Goal: Task Accomplishment & Management: Use online tool/utility

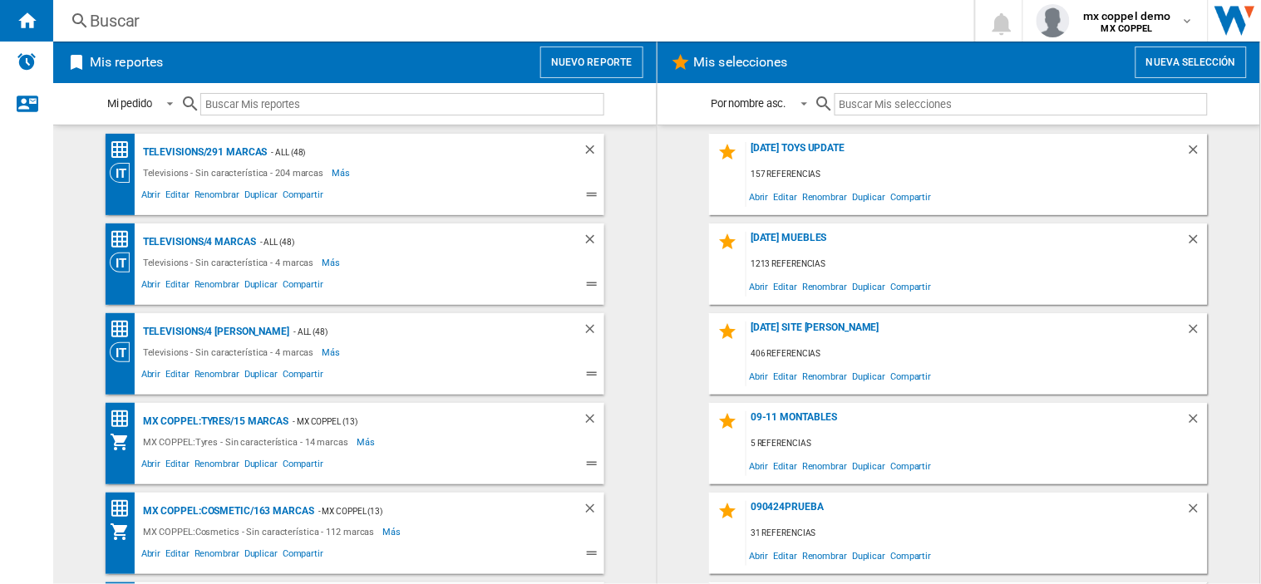
click at [597, 71] on button "Nuevo reporte" at bounding box center [591, 63] width 103 height 32
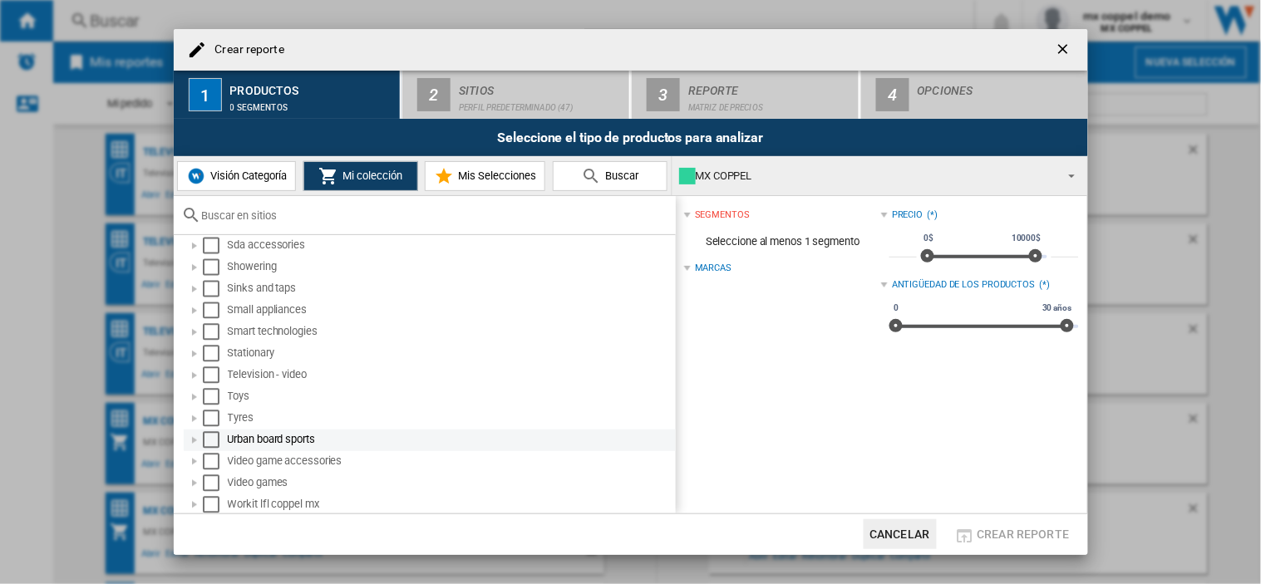
scroll to position [939, 0]
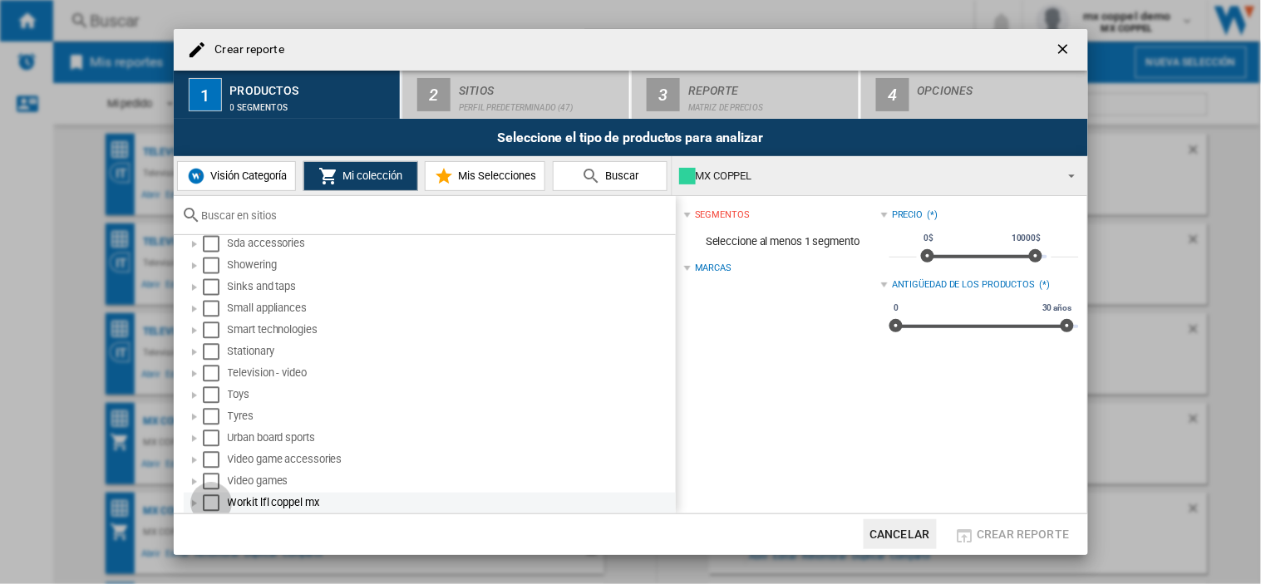
click at [211, 501] on div "Select" at bounding box center [211, 503] width 17 height 17
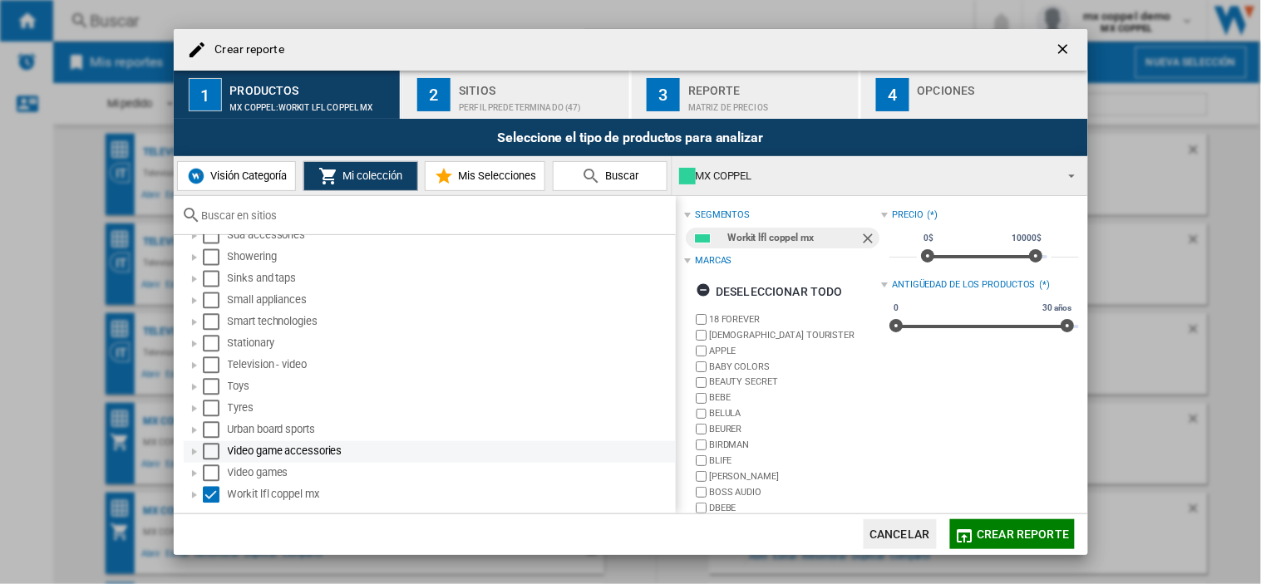
scroll to position [949, 0]
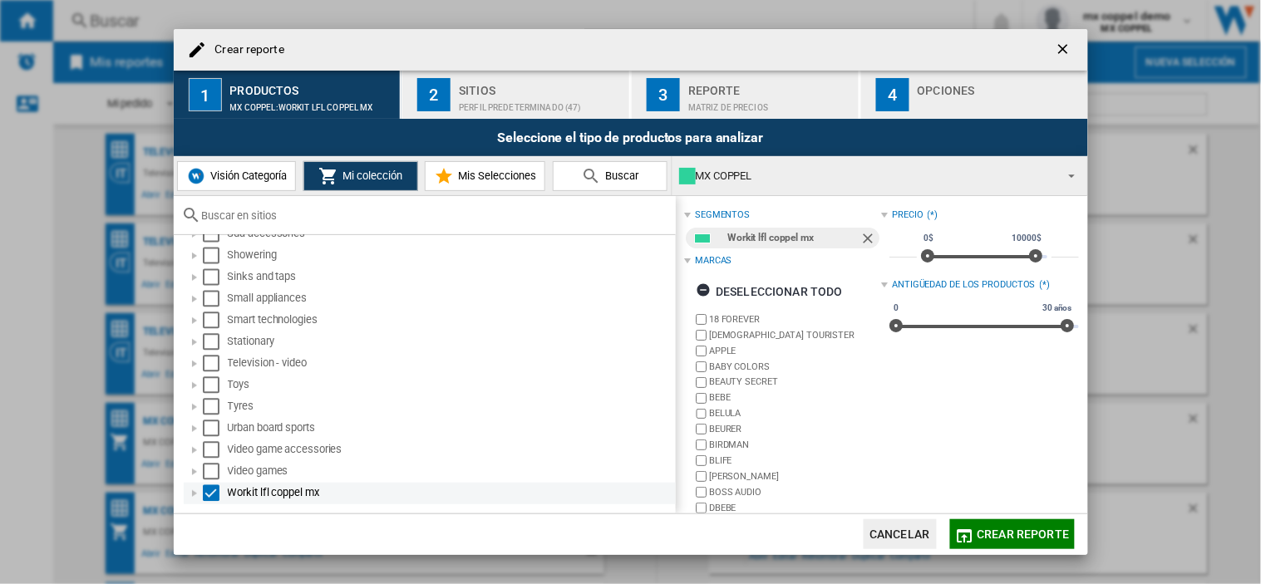
click at [193, 493] on div at bounding box center [194, 493] width 17 height 17
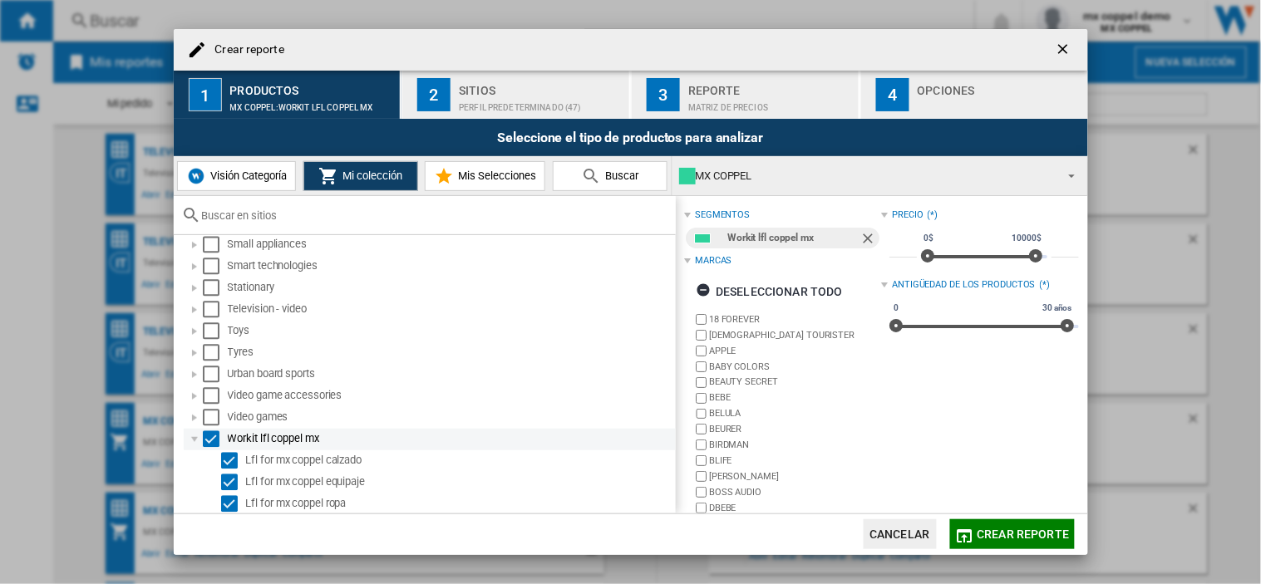
click at [189, 439] on div at bounding box center [194, 439] width 17 height 17
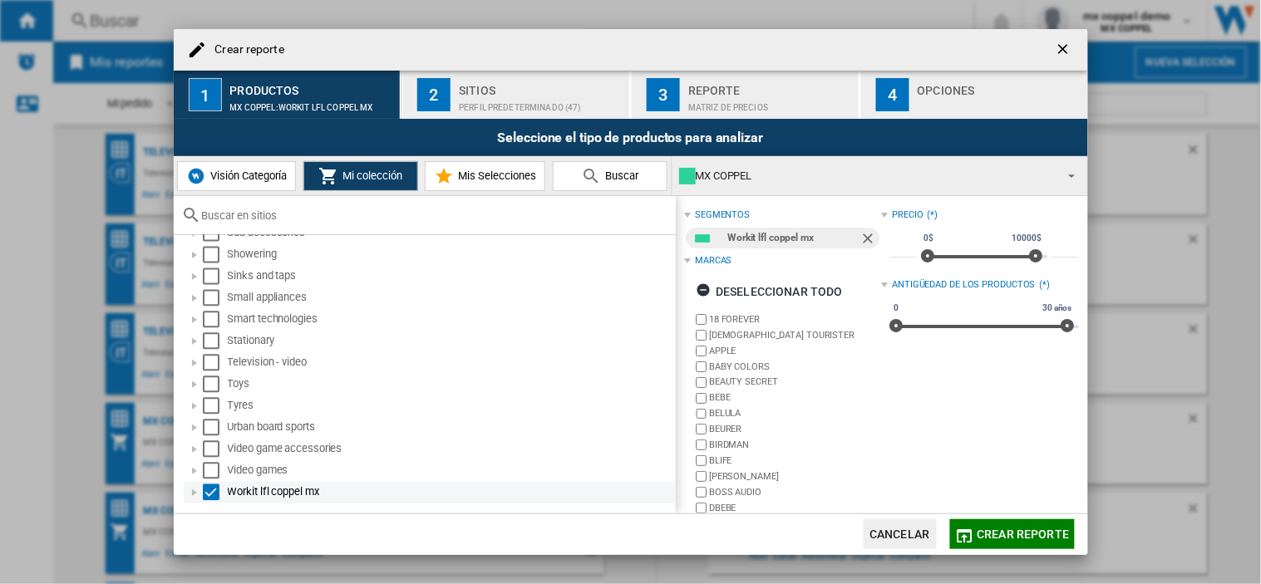
scroll to position [949, 0]
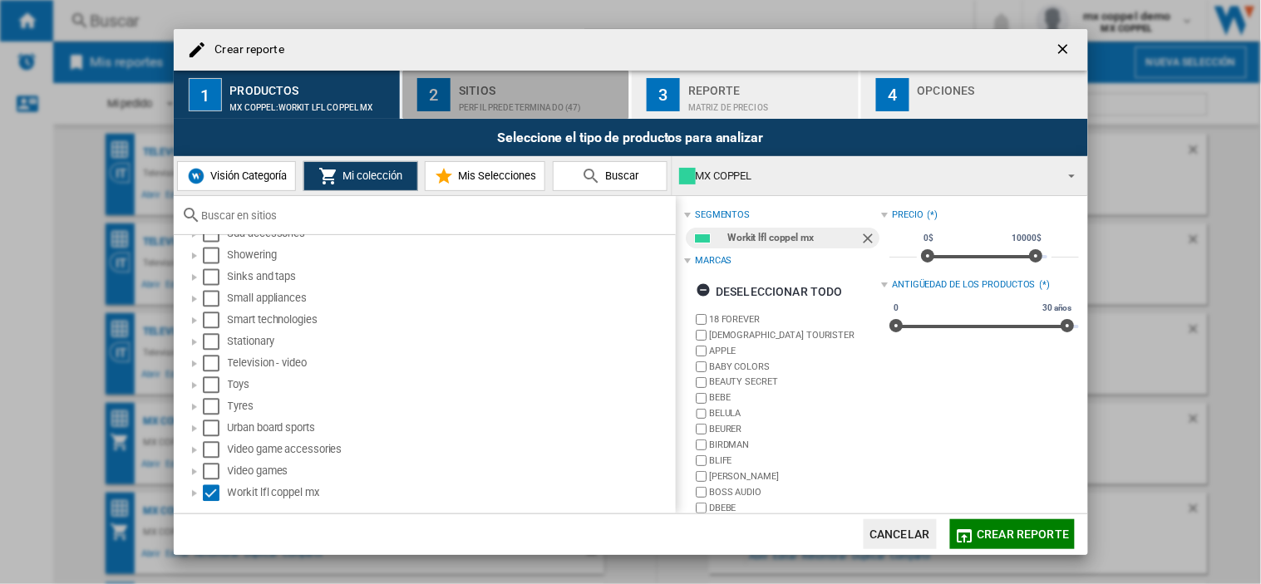
click at [518, 101] on div "Perfil predeterminado (47)" at bounding box center [541, 103] width 164 height 17
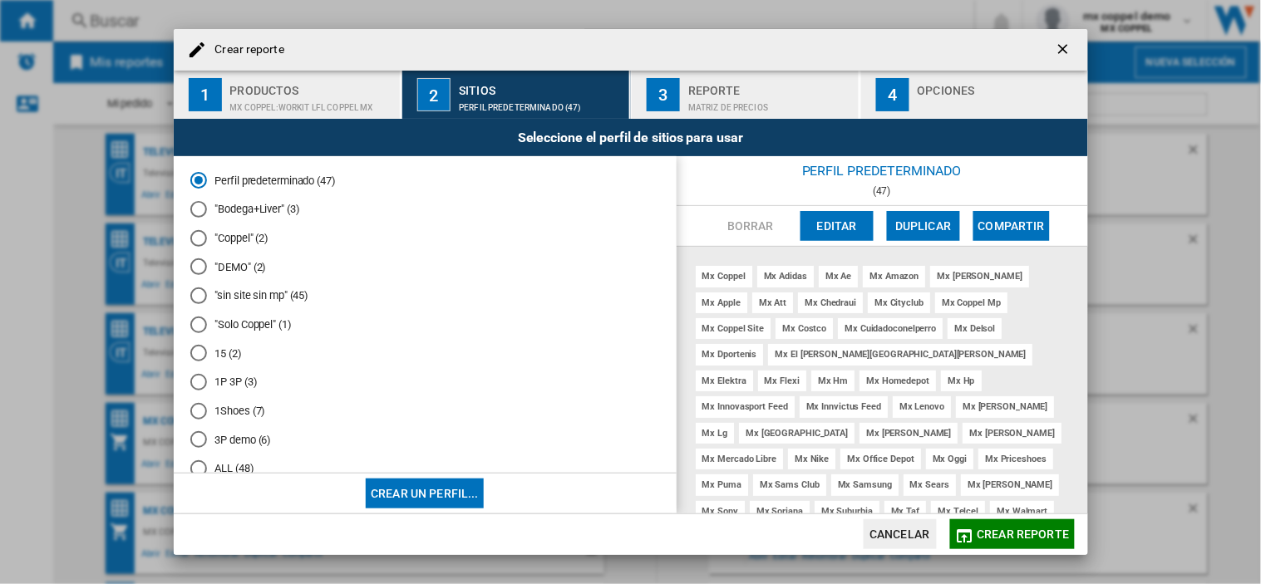
scroll to position [1, 0]
click at [1001, 539] on span "Crear reporte" at bounding box center [1023, 534] width 92 height 13
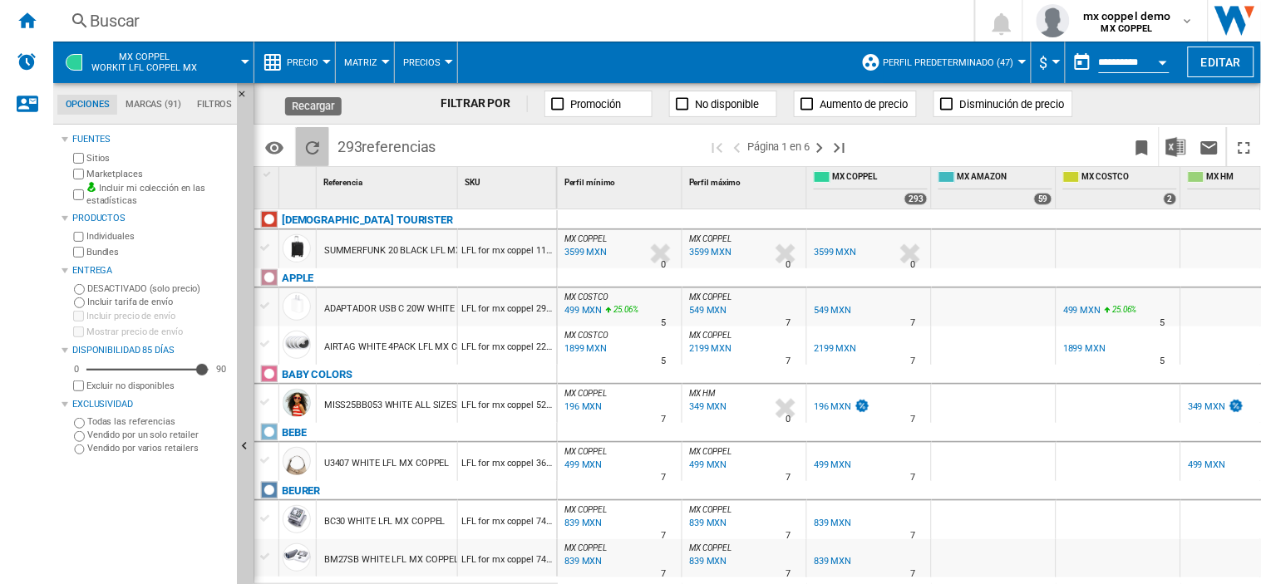
click at [313, 152] on ng-md-icon "Recargar" at bounding box center [313, 148] width 20 height 20
